Goal: Transaction & Acquisition: Purchase product/service

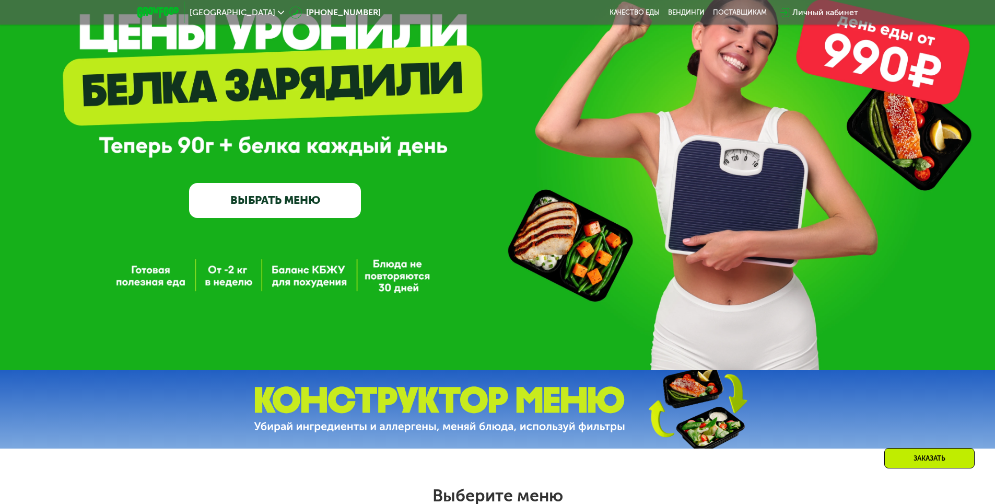
scroll to position [105, 0]
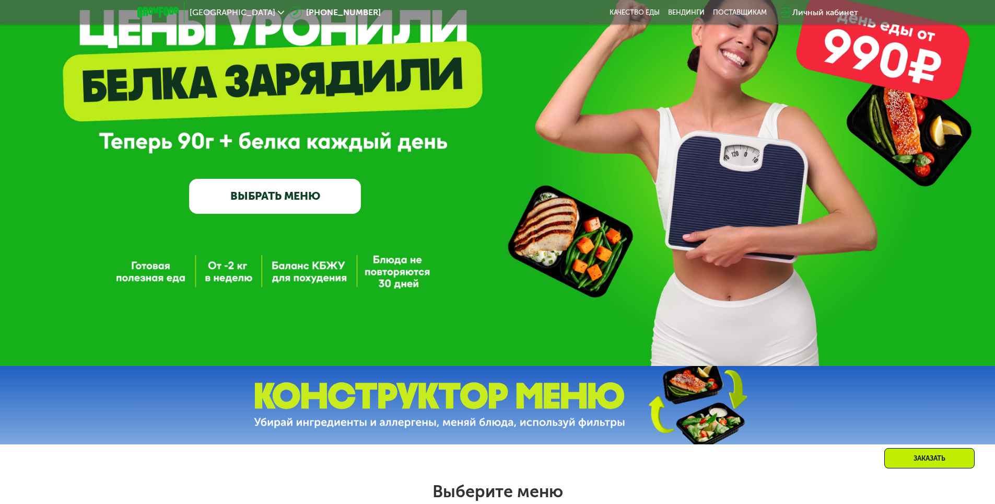
click at [341, 207] on link "ВЫБРАТЬ МЕНЮ" at bounding box center [275, 196] width 172 height 34
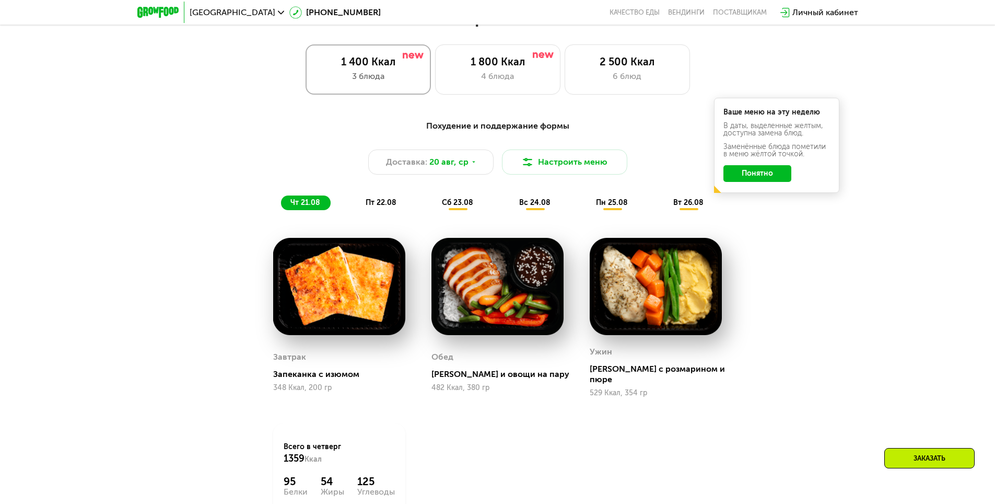
scroll to position [564, 0]
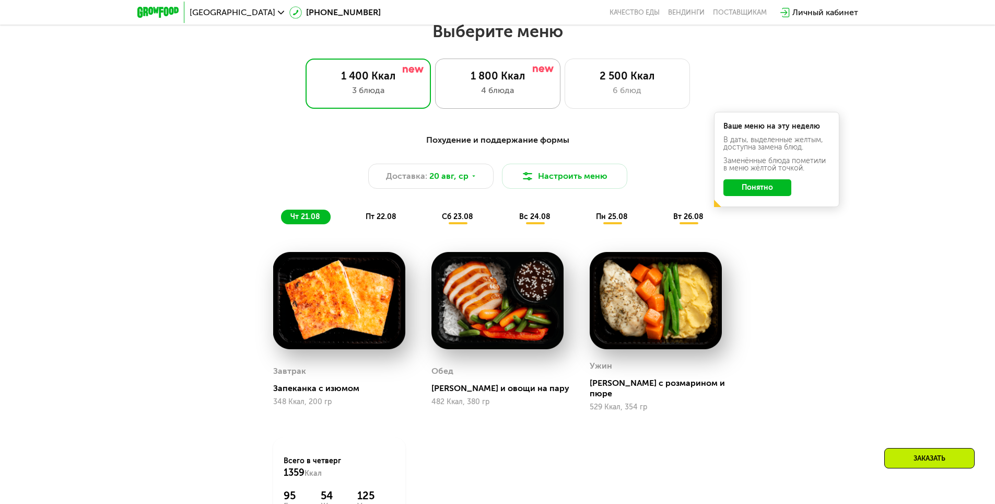
click at [504, 82] on div "1 800 Ккал" at bounding box center [497, 76] width 103 height 13
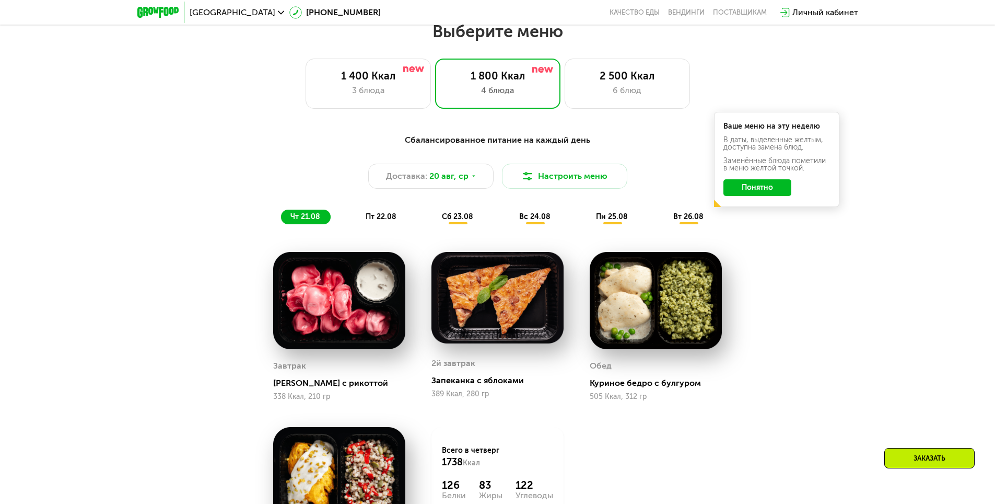
click at [762, 191] on button "Понятно" at bounding box center [758, 187] width 68 height 17
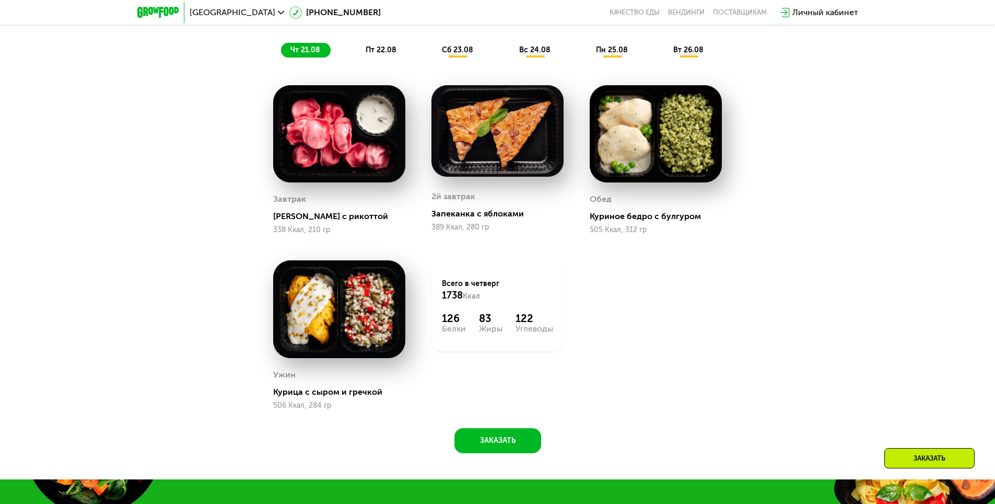
scroll to position [617, 0]
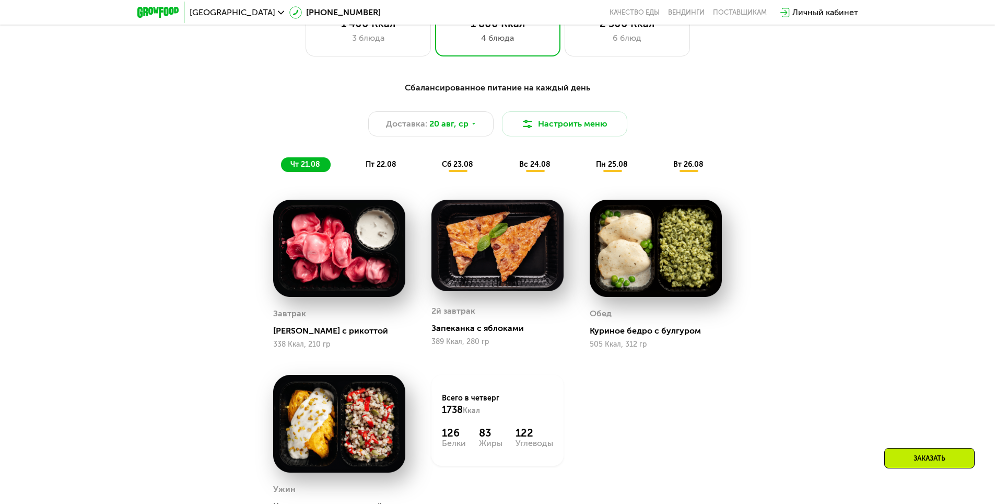
click at [396, 166] on span "пт 22.08" at bounding box center [381, 164] width 31 height 9
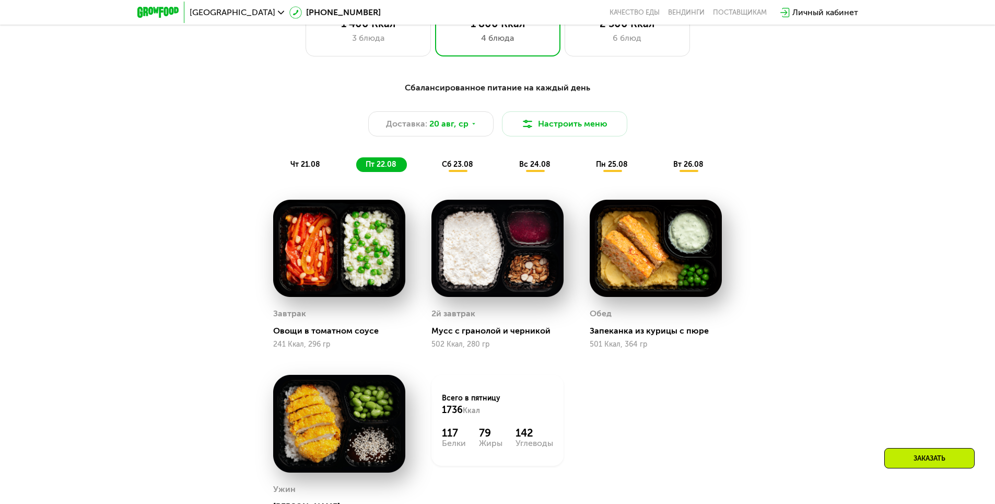
click at [356, 168] on div "чт 21.08" at bounding box center [381, 164] width 51 height 15
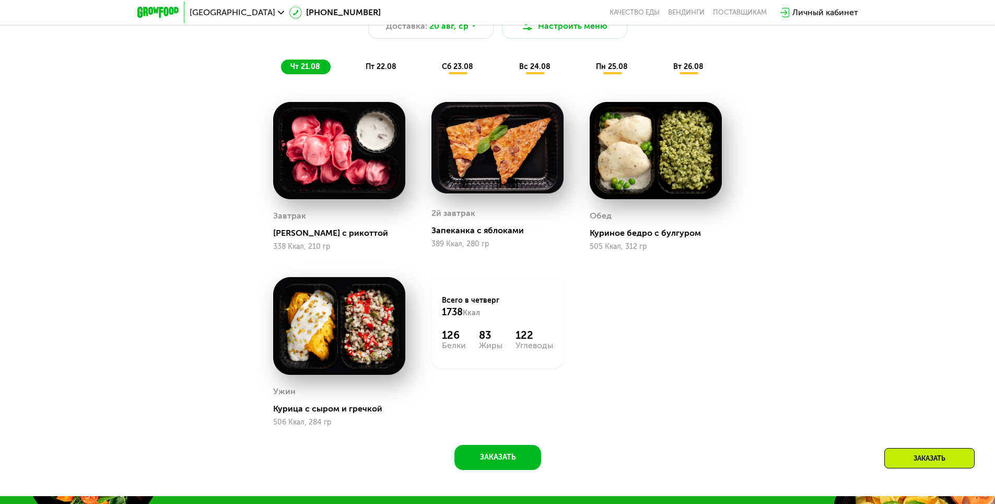
scroll to position [721, 0]
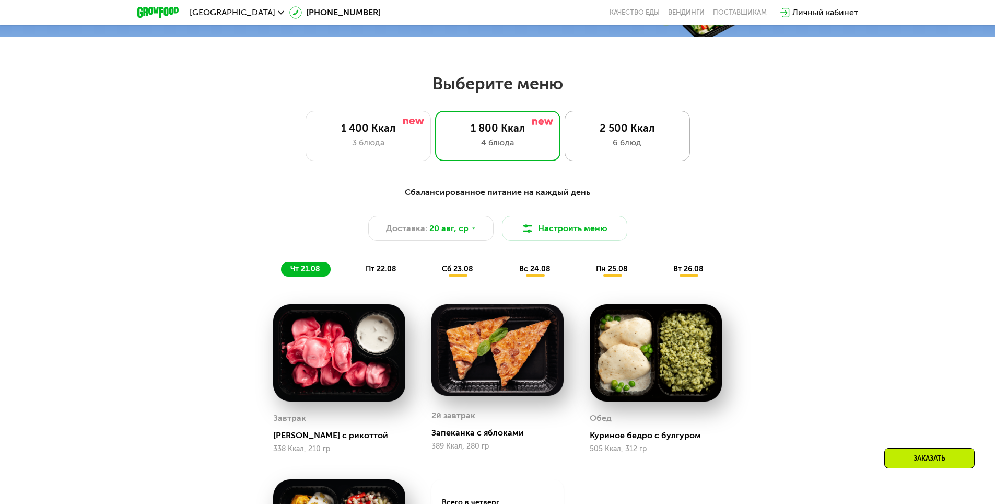
click at [621, 132] on div "2 500 Ккал" at bounding box center [627, 128] width 103 height 13
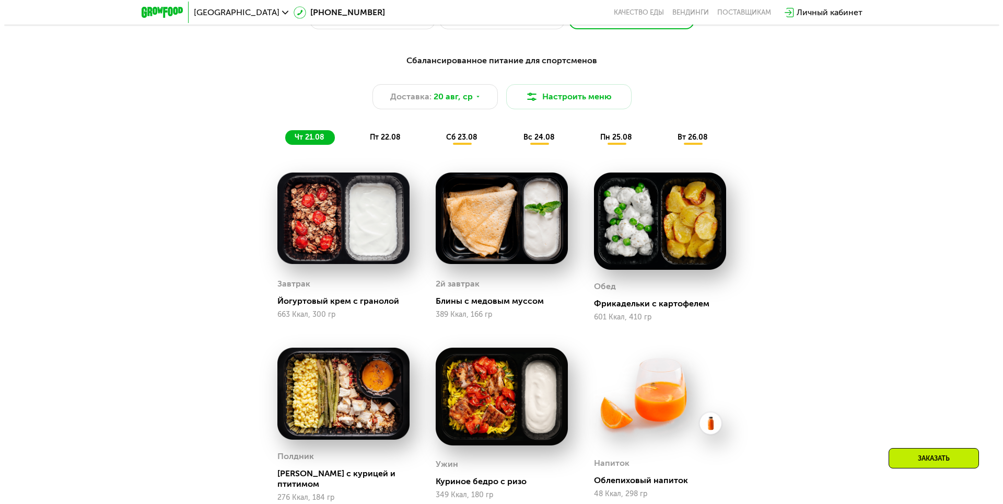
scroll to position [617, 0]
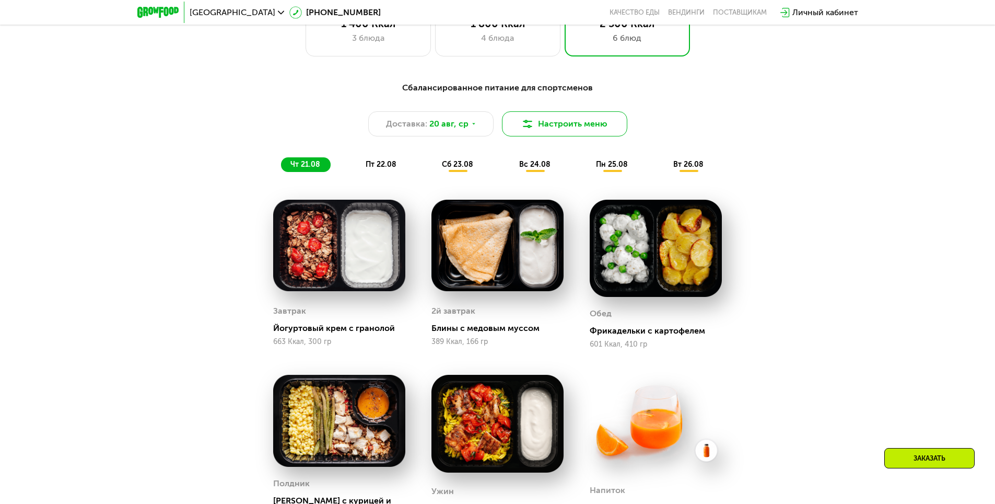
click at [551, 125] on button "Настроить меню" at bounding box center [564, 123] width 125 height 25
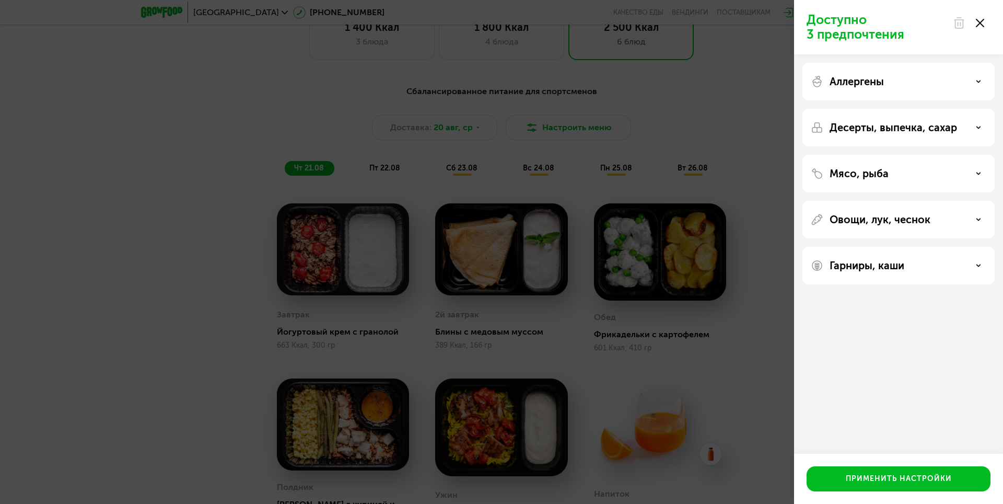
click at [862, 83] on p "Аллергены" at bounding box center [857, 81] width 54 height 13
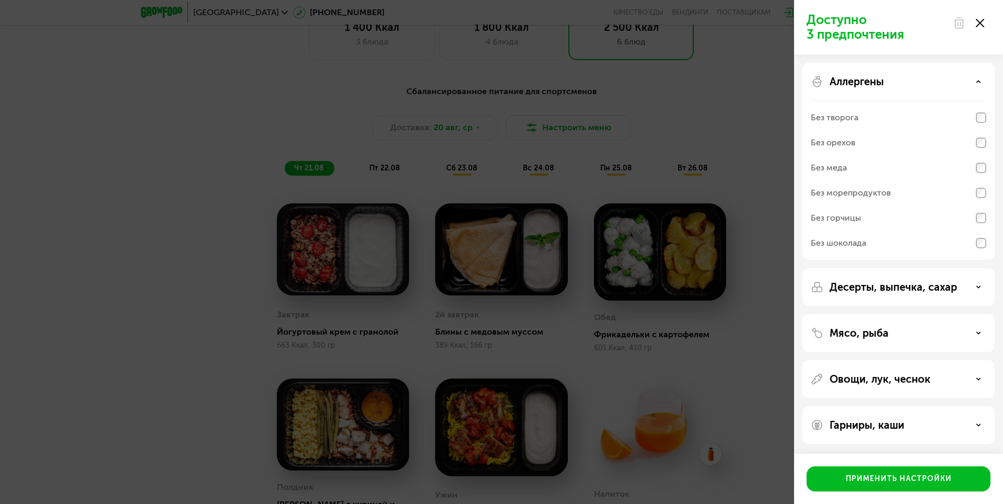
click at [890, 86] on div "Аллергены" at bounding box center [899, 81] width 176 height 13
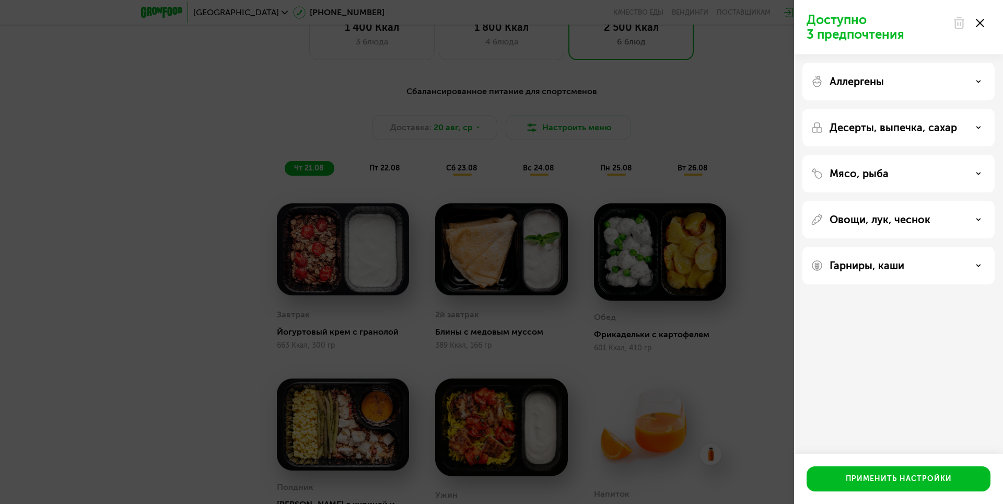
click at [873, 132] on p "Десерты, выпечка, сахар" at bounding box center [894, 127] width 128 height 13
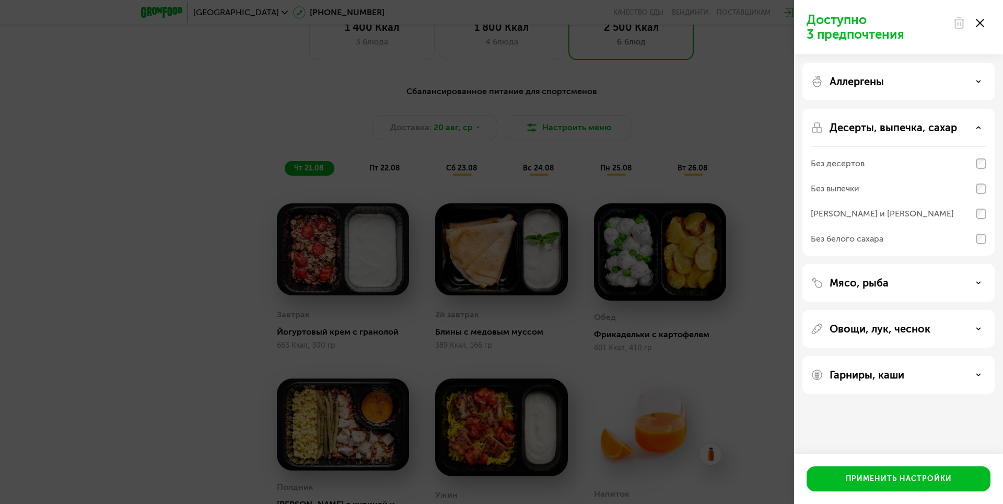
click at [866, 176] on div "Без десертов" at bounding box center [899, 188] width 176 height 25
click at [866, 201] on div "Без выпечки" at bounding box center [899, 213] width 176 height 25
click at [882, 211] on div "[PERSON_NAME] и [PERSON_NAME]" at bounding box center [882, 213] width 143 height 13
click at [881, 236] on div "Без белого сахара" at bounding box center [847, 239] width 73 height 13
click at [887, 242] on div "Без белого сахара" at bounding box center [899, 238] width 176 height 25
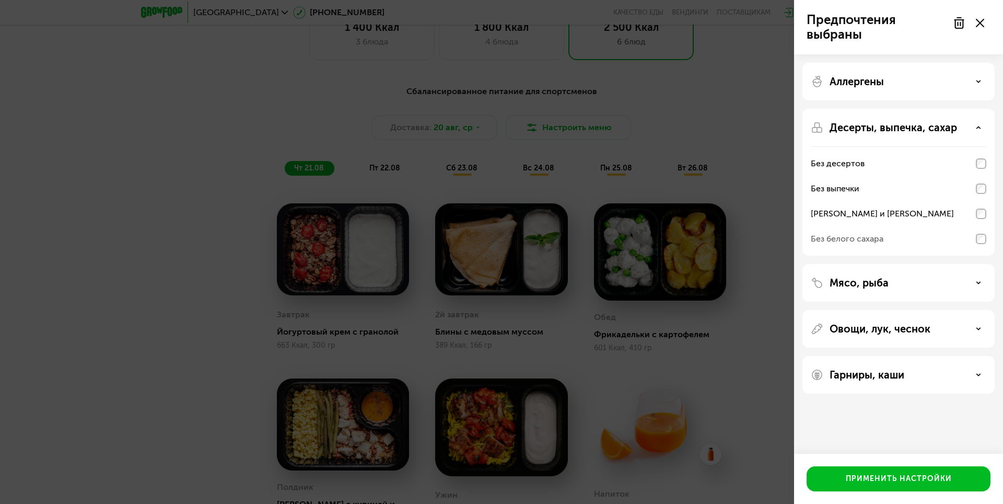
click at [911, 237] on div "Без белого сахара" at bounding box center [899, 238] width 176 height 25
click at [875, 217] on div "[PERSON_NAME] и [PERSON_NAME]" at bounding box center [882, 213] width 143 height 13
click at [868, 244] on div "Без белого сахара" at bounding box center [847, 239] width 73 height 13
click at [871, 176] on div "Без десертов" at bounding box center [899, 188] width 176 height 25
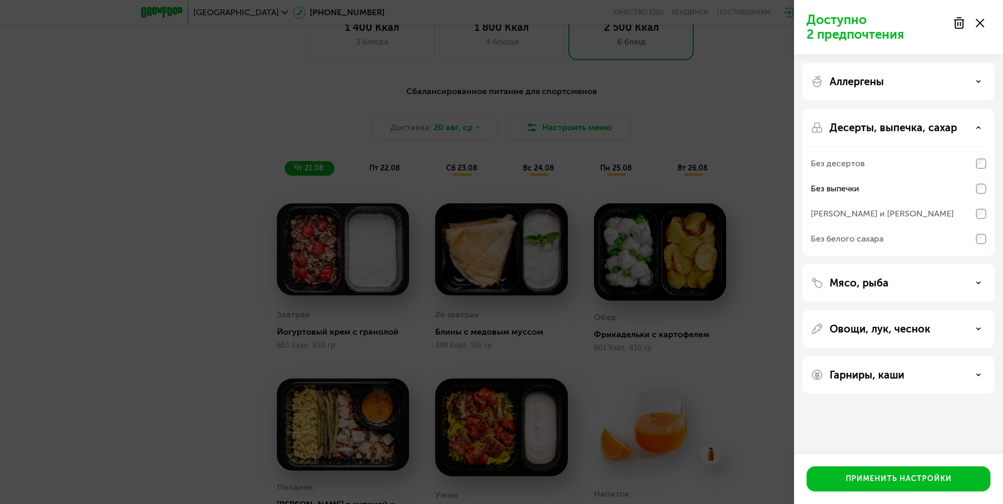
click at [871, 185] on div "Без выпечки" at bounding box center [899, 188] width 176 height 25
drag, startPoint x: 865, startPoint y: 157, endPoint x: 862, endPoint y: 165, distance: 8.8
click at [865, 176] on div "Без десертов" at bounding box center [899, 188] width 176 height 25
click at [859, 201] on div "Без выпечки" at bounding box center [899, 213] width 176 height 25
click at [860, 238] on div "Без белого сахара" at bounding box center [847, 239] width 73 height 13
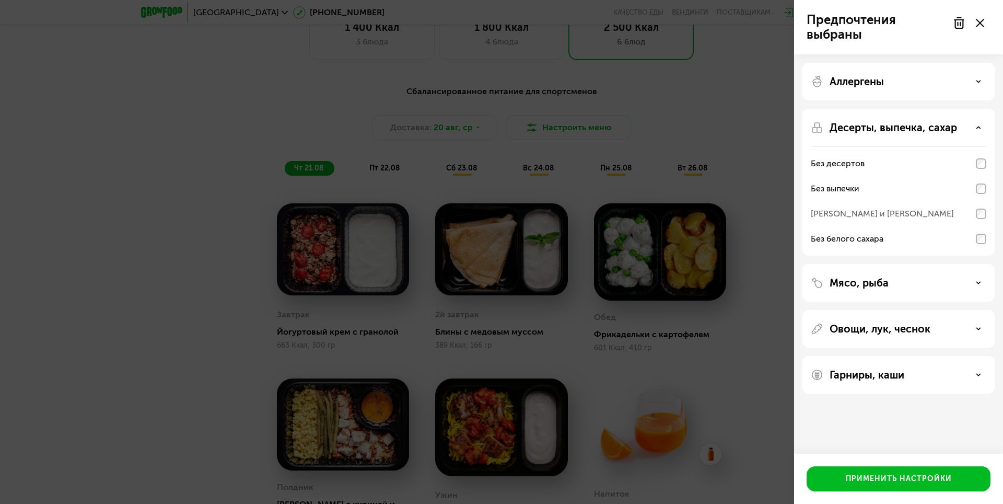
click at [881, 279] on p "Мясо, рыба" at bounding box center [859, 282] width 59 height 13
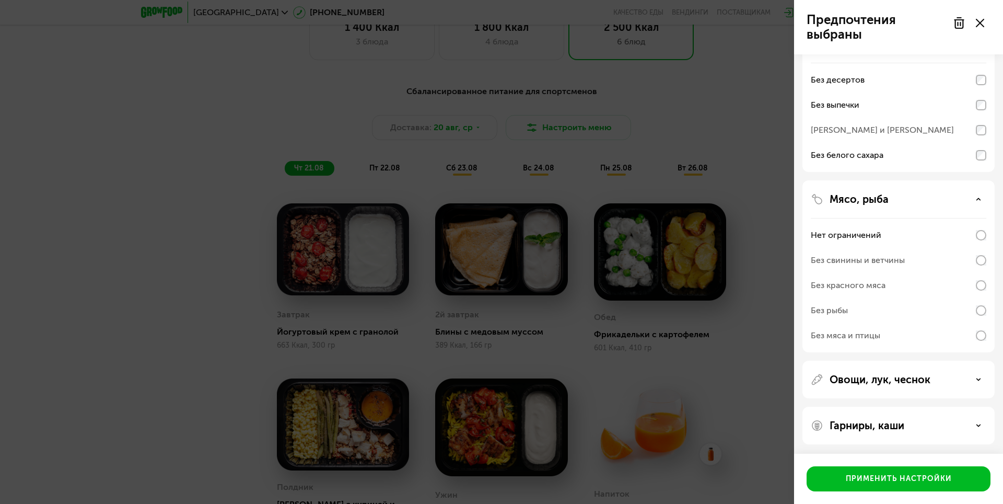
scroll to position [85, 0]
drag, startPoint x: 946, startPoint y: 393, endPoint x: 941, endPoint y: 384, distance: 10.8
click at [945, 406] on div "Овощи, лук, чеснок" at bounding box center [899, 425] width 192 height 38
click at [938, 378] on div "Овощи, лук, чеснок" at bounding box center [899, 378] width 176 height 13
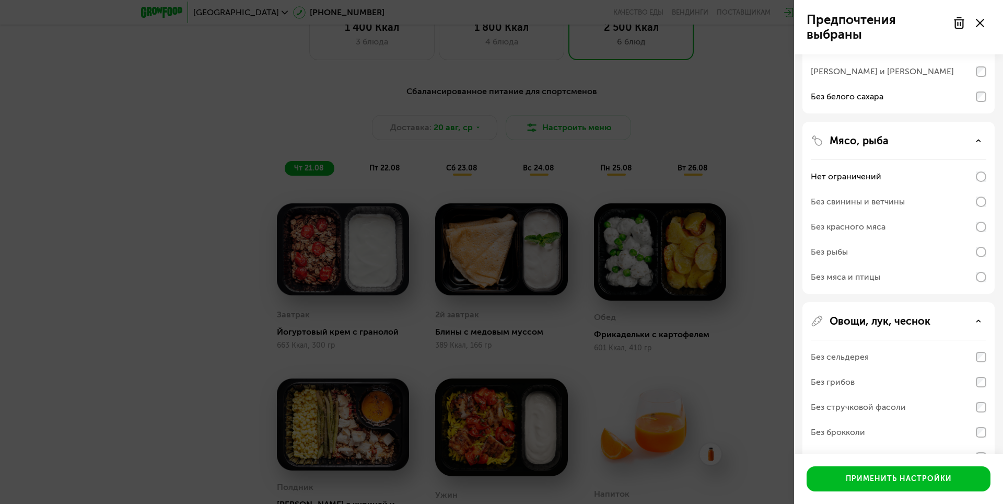
scroll to position [269, 0]
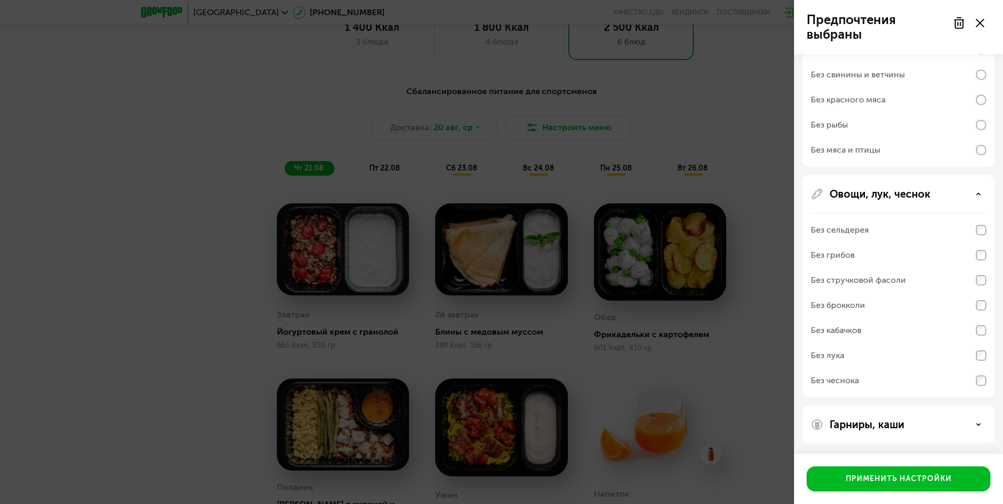
click at [916, 420] on div "Гарниры, каши" at bounding box center [899, 424] width 176 height 13
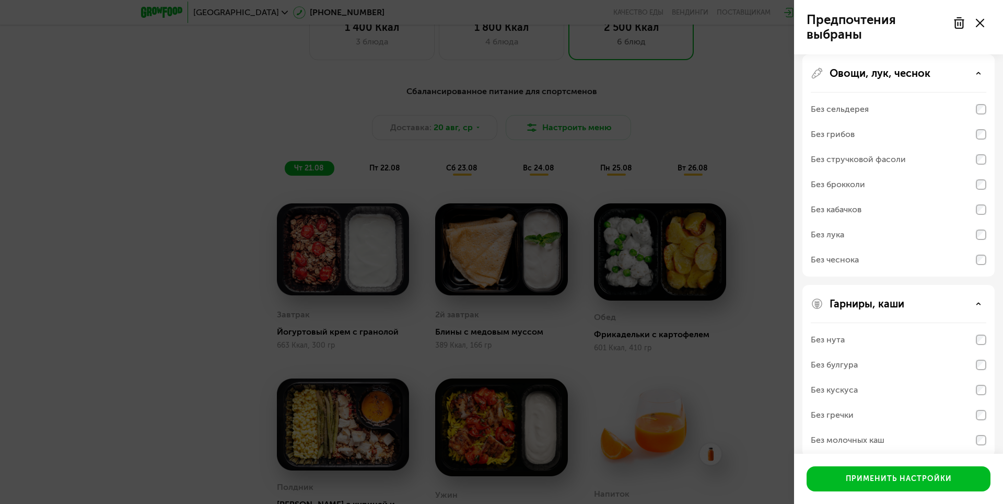
scroll to position [403, 0]
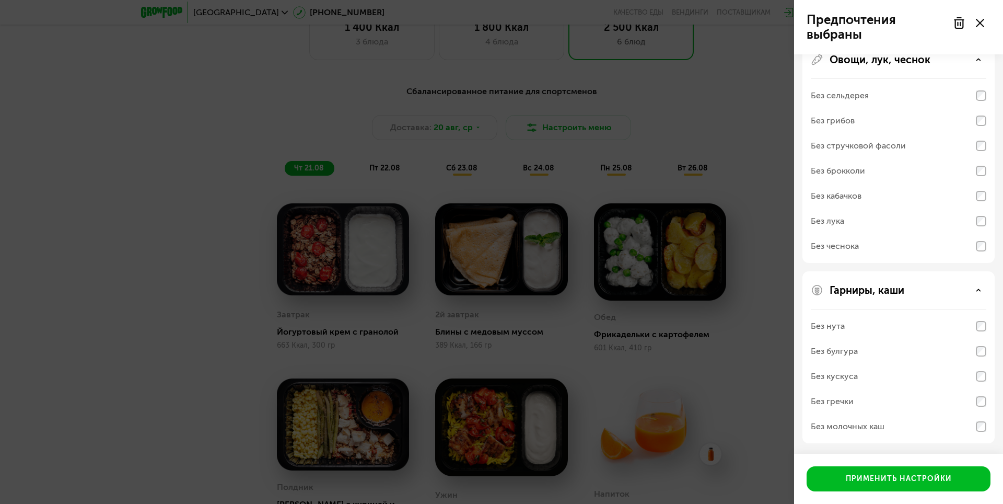
click at [876, 145] on div "Без стручковой фасоли" at bounding box center [858, 146] width 95 height 13
click at [912, 147] on div "Без стручковой фасоли" at bounding box center [899, 145] width 176 height 25
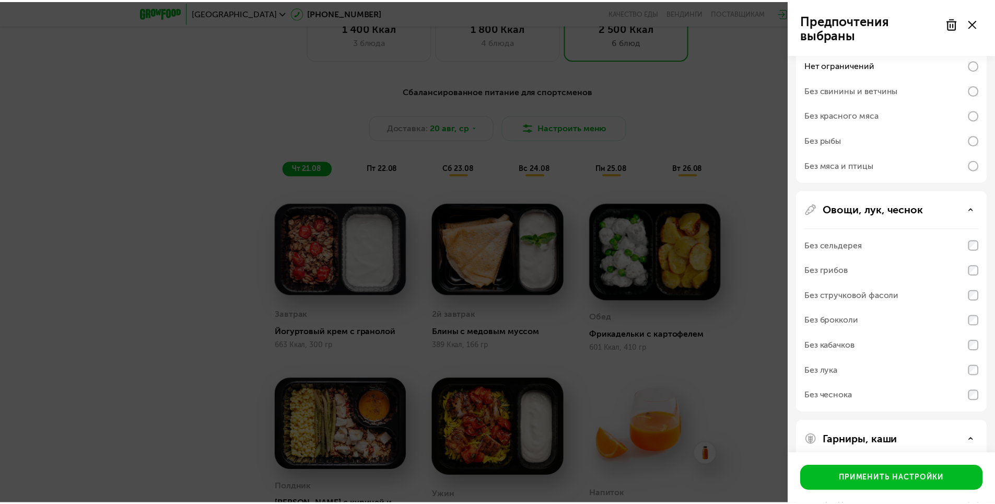
scroll to position [194, 0]
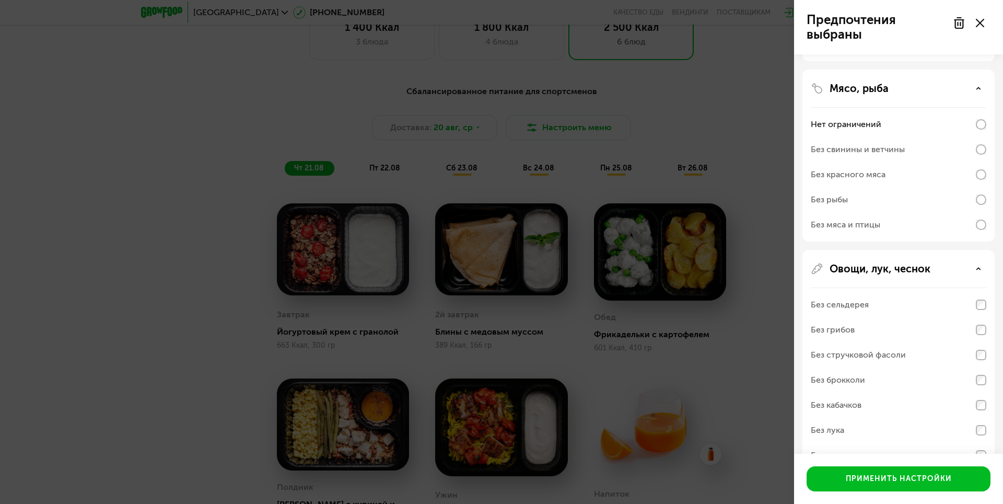
click at [980, 26] on icon at bounding box center [980, 23] width 8 height 8
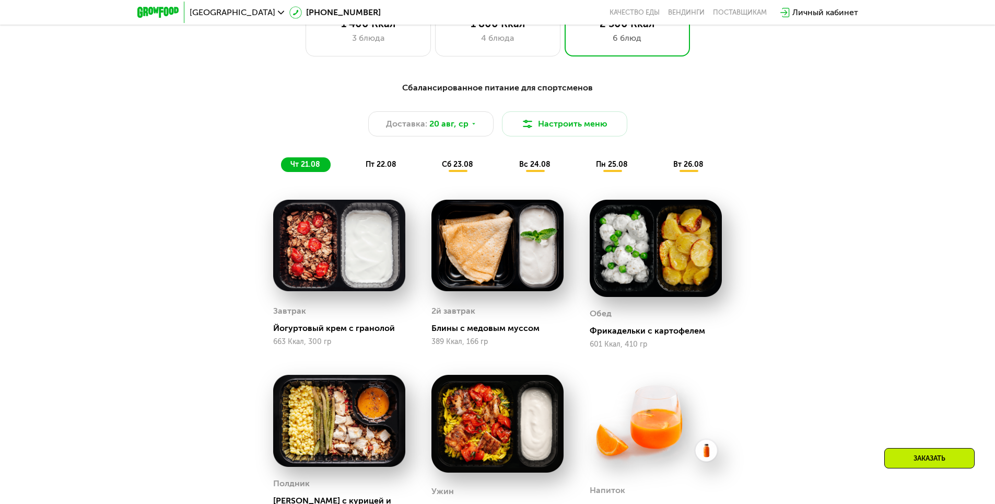
click at [819, 149] on div "Сбалансированное питание для спортсменов Доставка: [DATE] Настроить меню чт 21.…" at bounding box center [498, 382] width 644 height 615
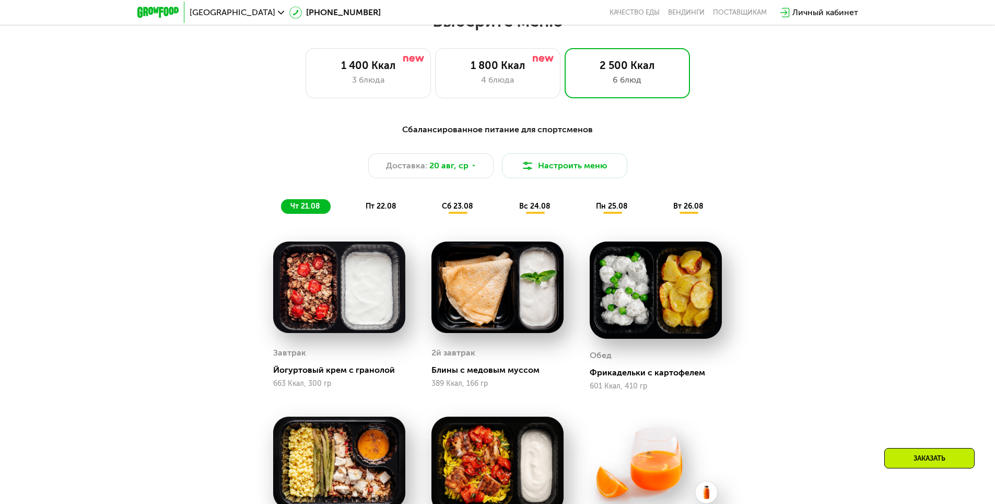
scroll to position [564, 0]
